Goal: Task Accomplishment & Management: Complete application form

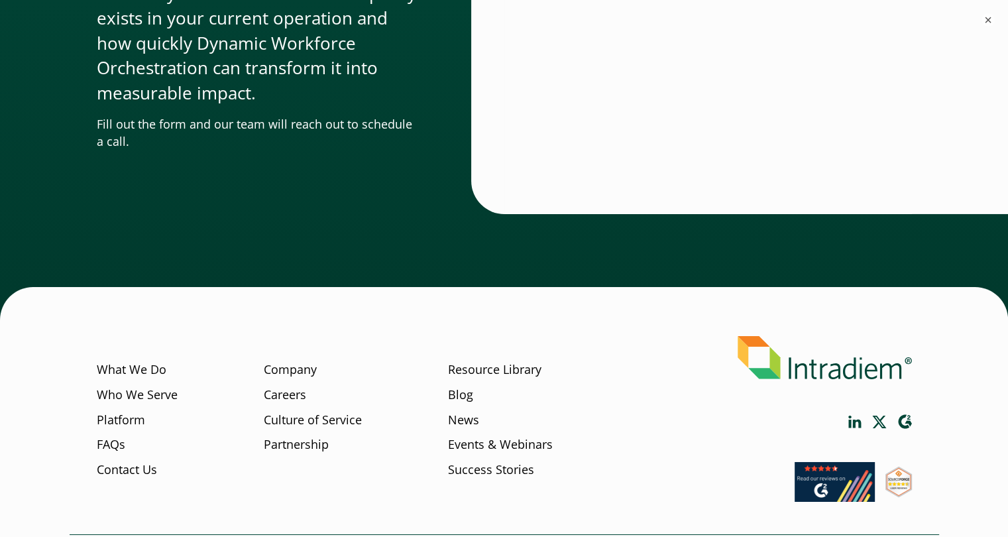
scroll to position [4565, 0]
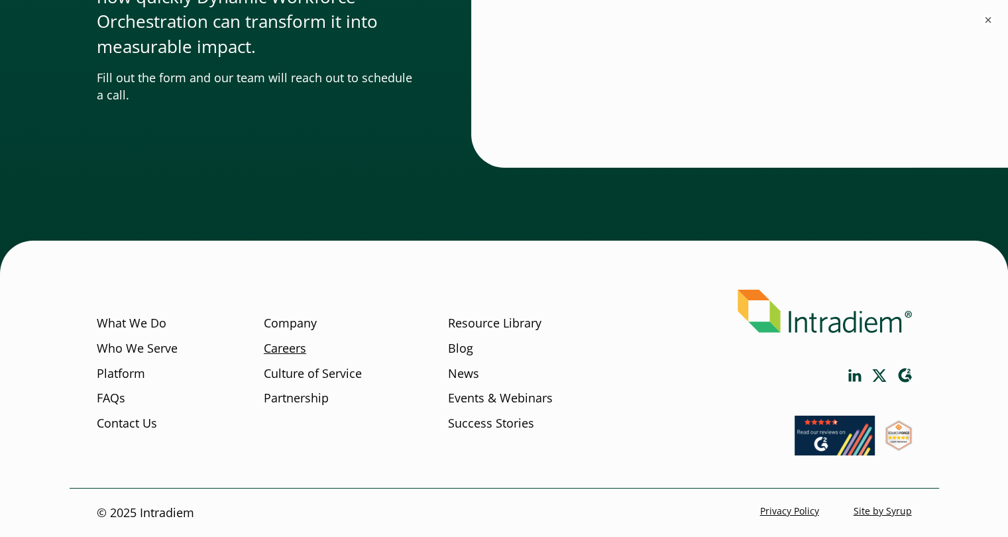
click at [282, 349] on link "Careers" at bounding box center [285, 348] width 42 height 17
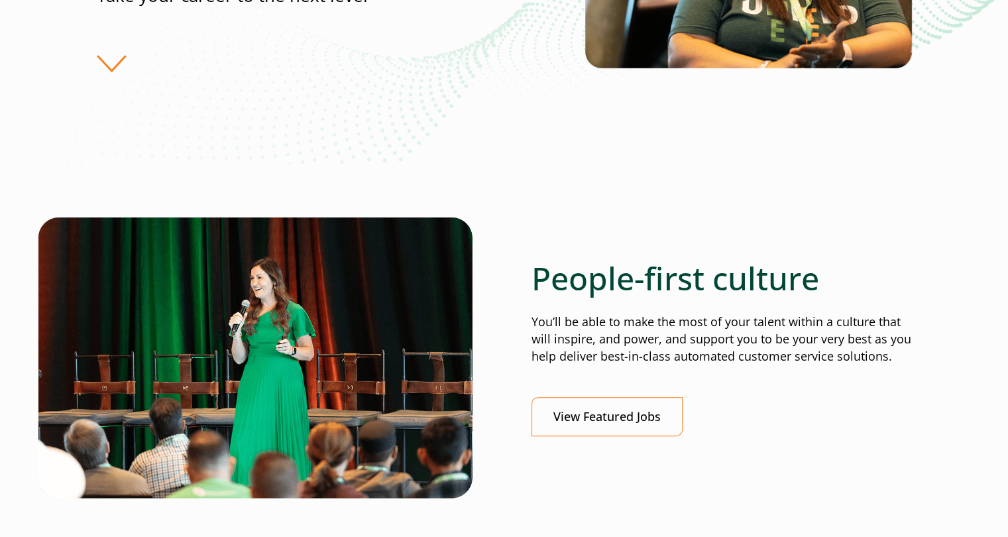
scroll to position [398, 0]
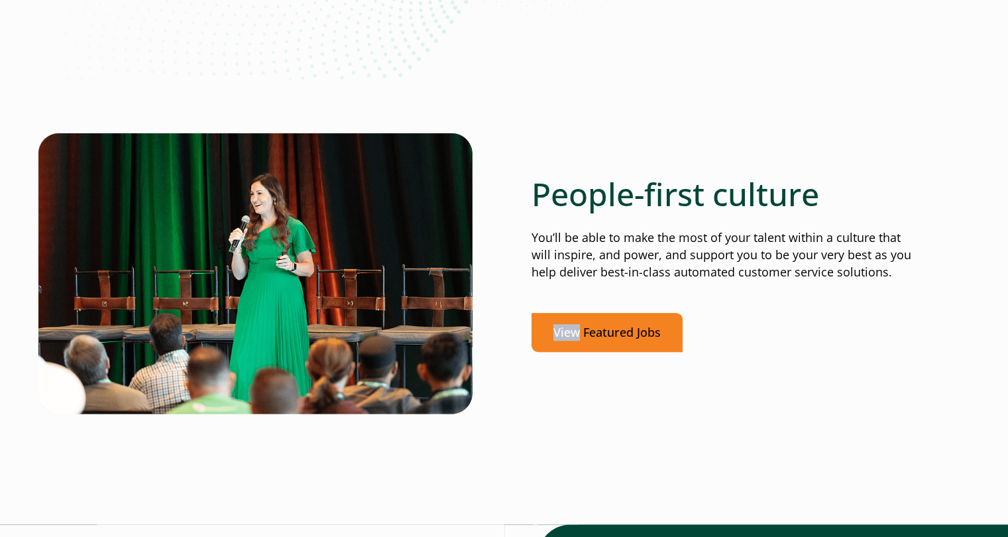
drag, startPoint x: 578, startPoint y: 311, endPoint x: 580, endPoint y: 319, distance: 8.2
click at [579, 315] on div "People-first culture You’ll be able to make the most of your talent within a cu…" at bounding box center [722, 263] width 380 height 176
click at [580, 319] on link "View Featured Jobs" at bounding box center [607, 332] width 151 height 39
